Goal: Information Seeking & Learning: Learn about a topic

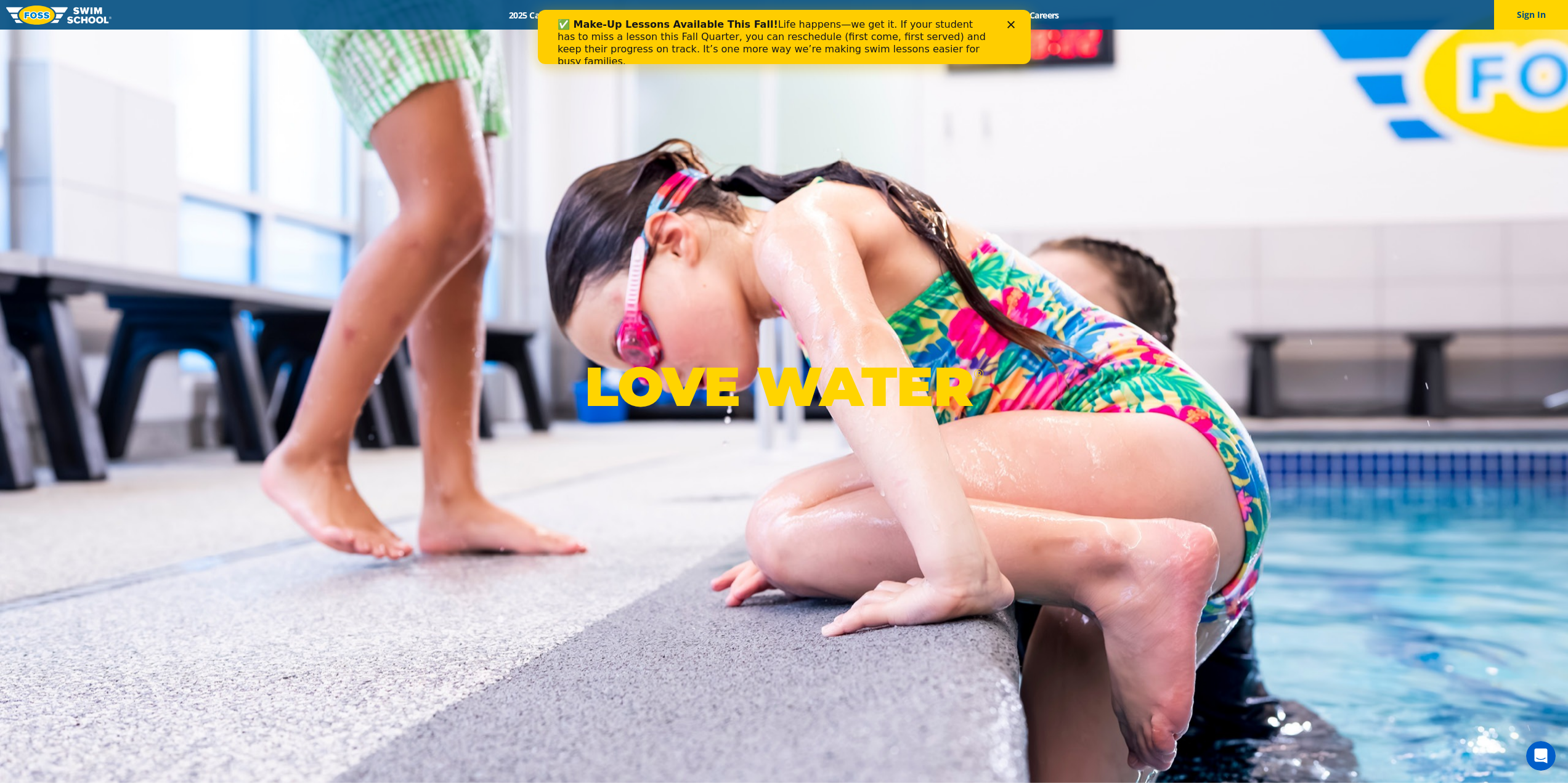
click at [37, 12] on img at bounding box center [59, 14] width 106 height 19
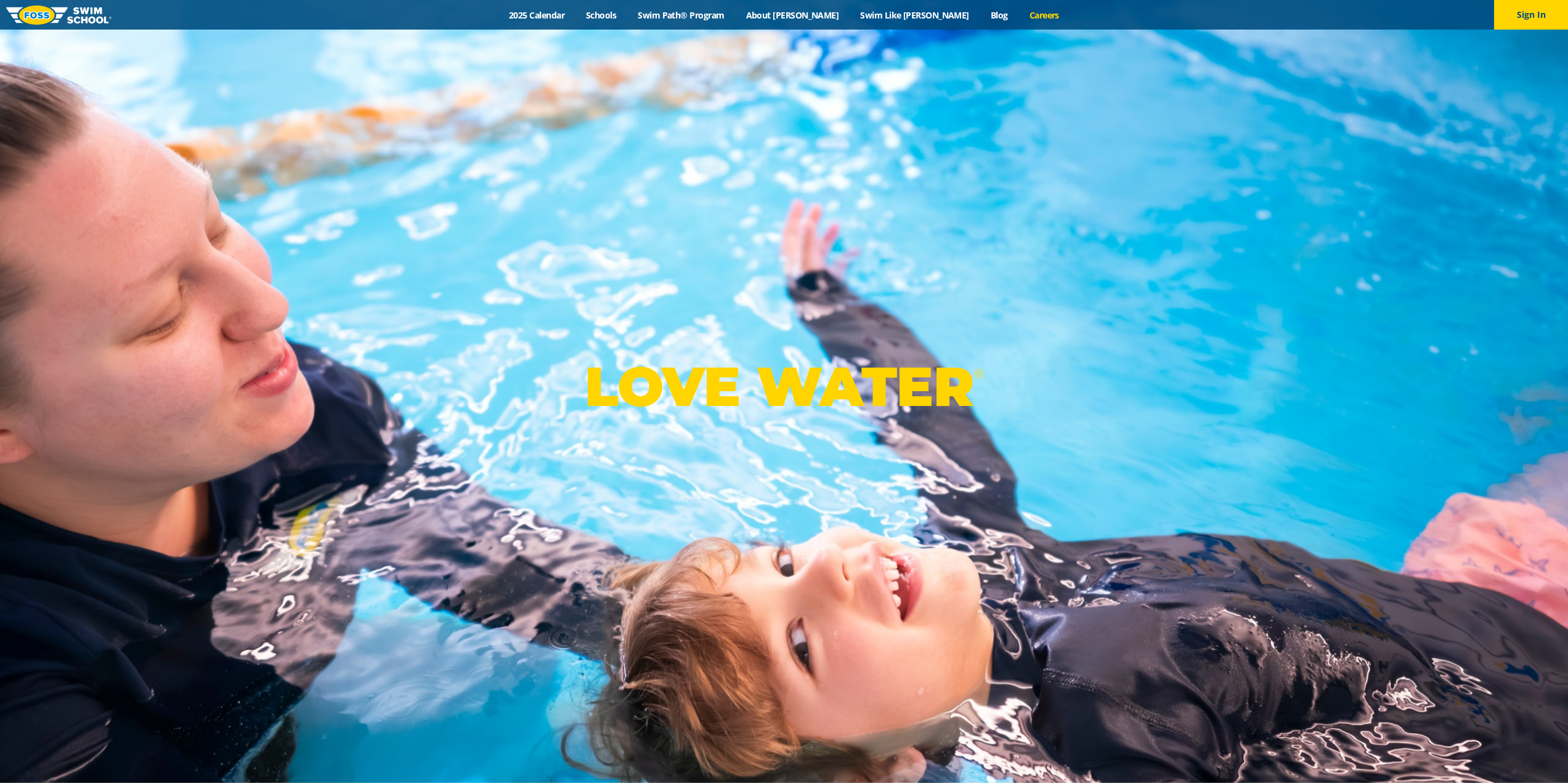
drag, startPoint x: 0, startPoint y: 0, endPoint x: 989, endPoint y: 13, distance: 989.1
click at [1019, 13] on link "Careers" at bounding box center [1044, 14] width 51 height 11
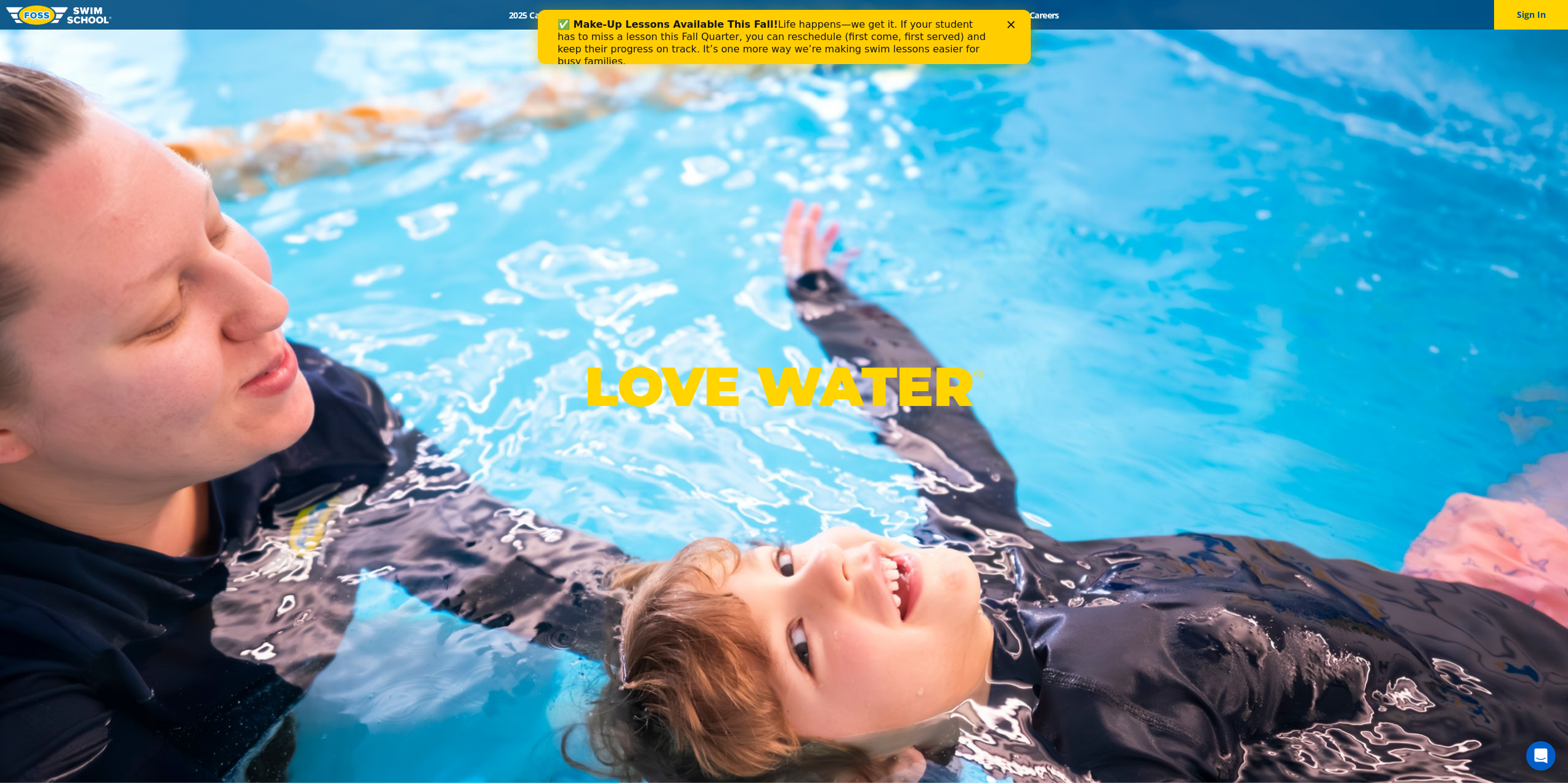
click at [1013, 19] on div "✅ Make-Up Lessons Available This Fall! Life happens—we get it. If your student …" at bounding box center [784, 43] width 493 height 57
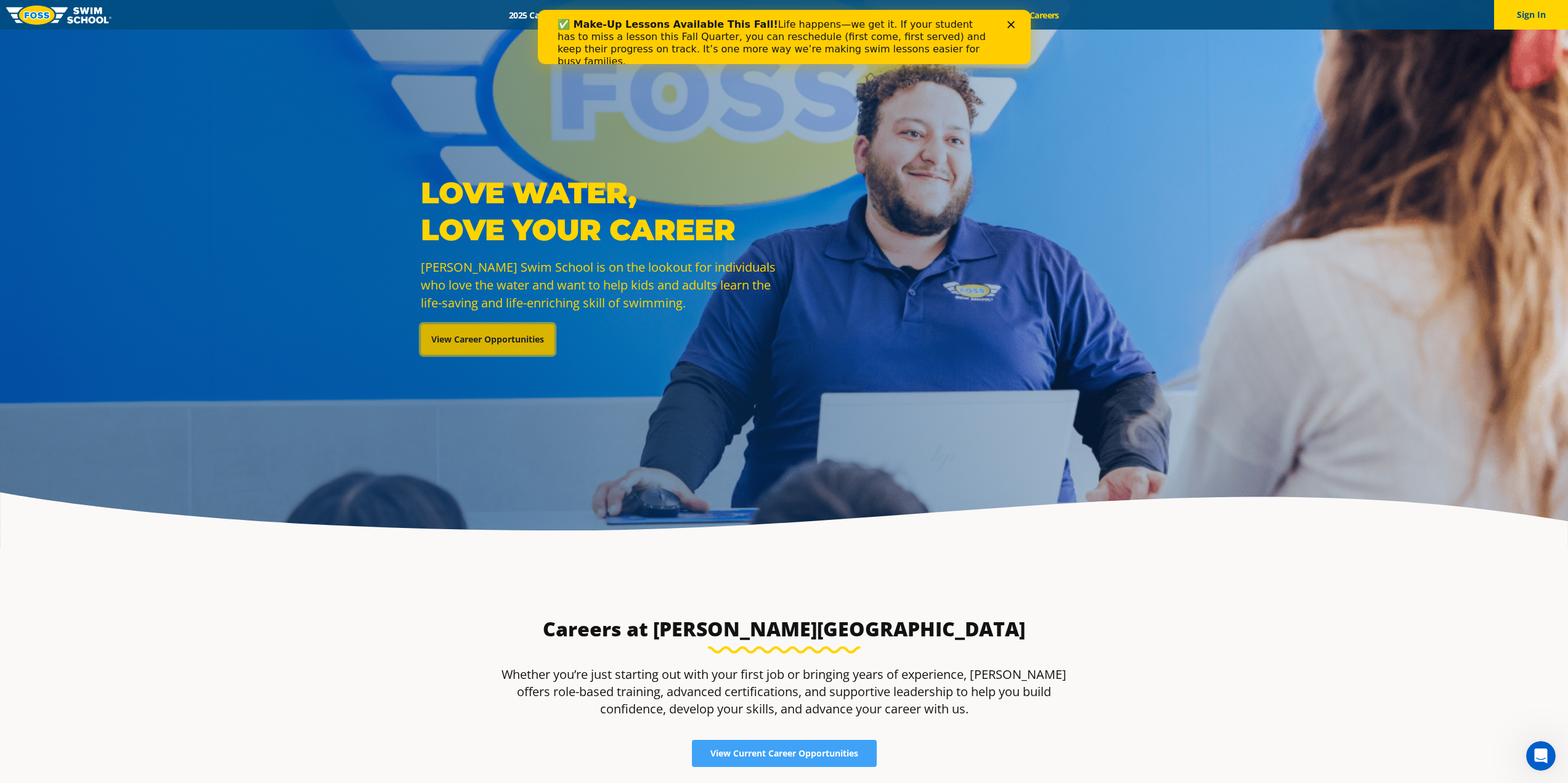
click at [489, 340] on link "View Career Opportunities" at bounding box center [487, 339] width 134 height 31
